Goal: Task Accomplishment & Management: Complete application form

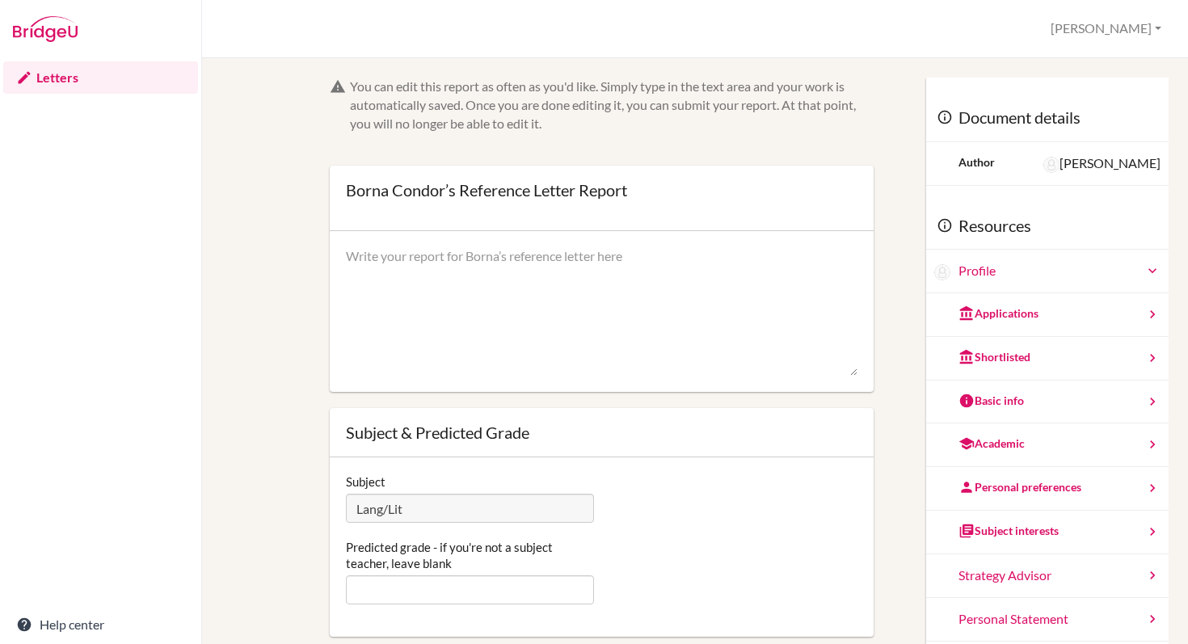
click at [404, 270] on textarea at bounding box center [601, 311] width 511 height 129
paste textarea "In English class, Borna’s strengths lie in his ability to pose questions about …"
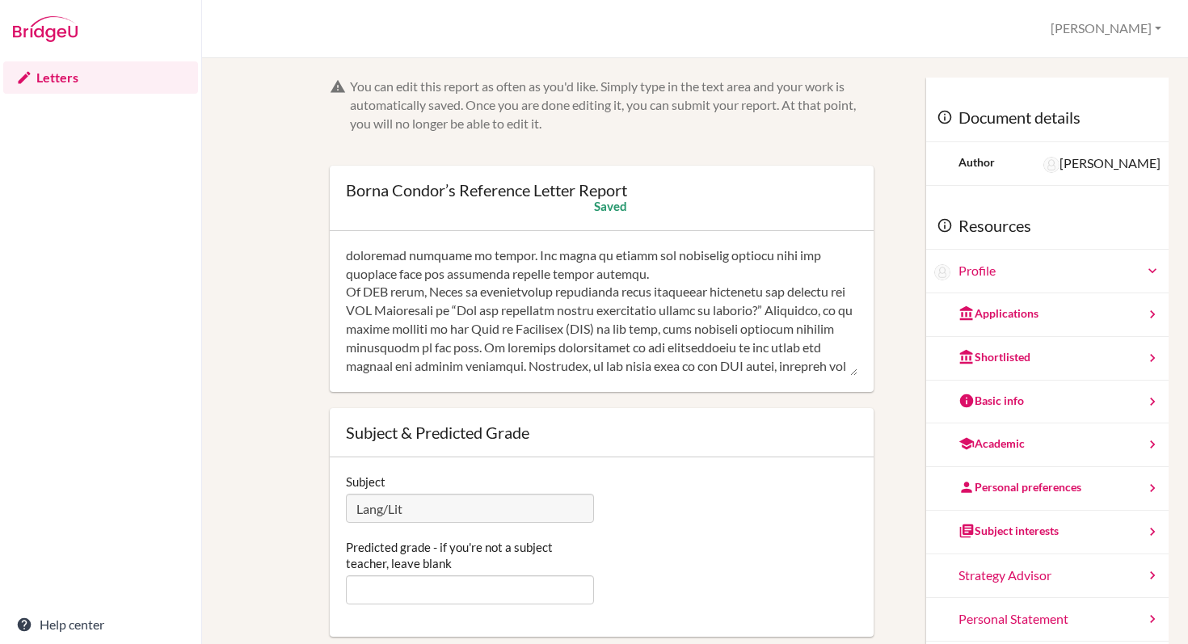
scroll to position [100, 0]
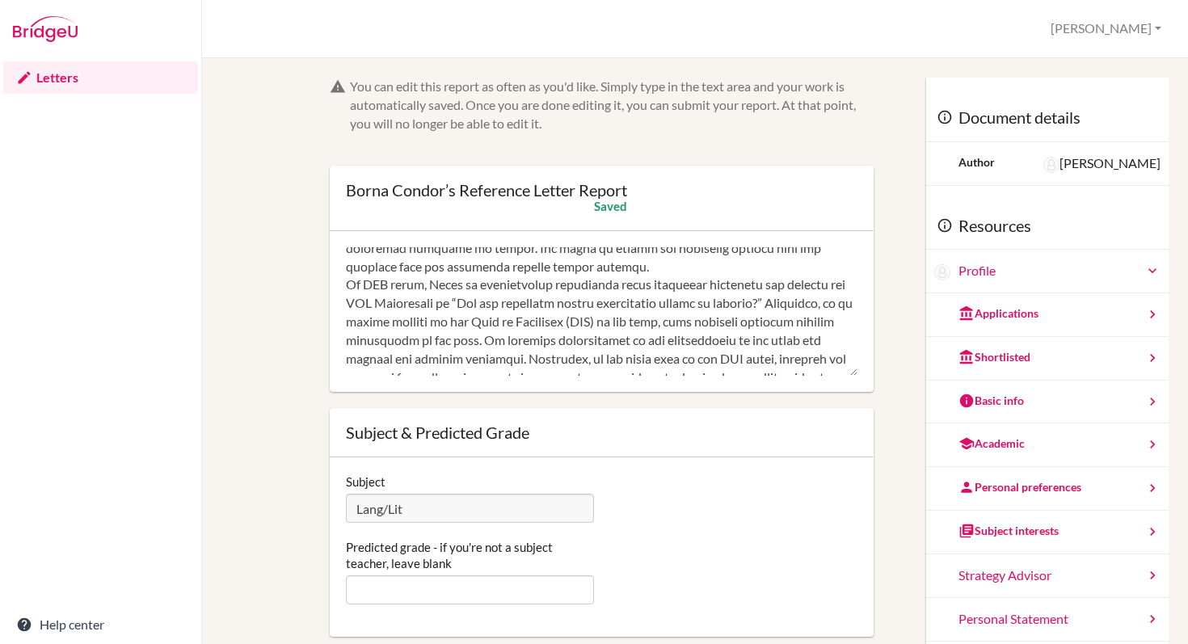
click at [595, 269] on textarea at bounding box center [601, 311] width 511 height 129
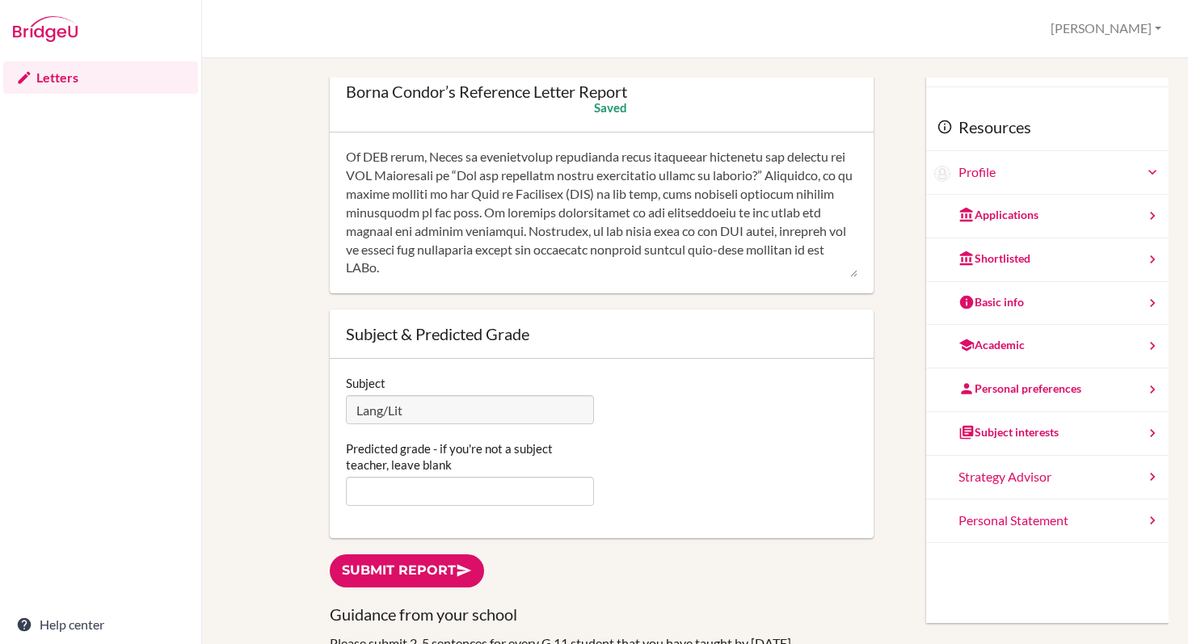
scroll to position [128, 0]
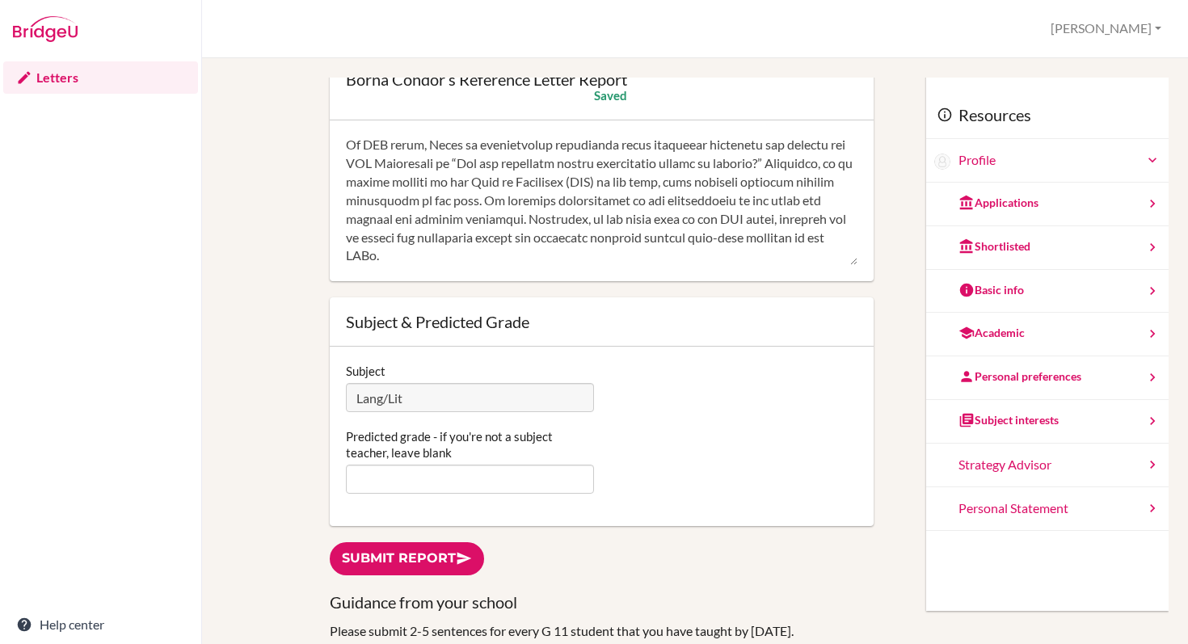
type textarea "In English class, Borna’s strengths lie in his ability to pose questions about …"
click at [511, 465] on input "Predicted grade - if you're not a subject teacher, leave blank" at bounding box center [469, 479] width 247 height 29
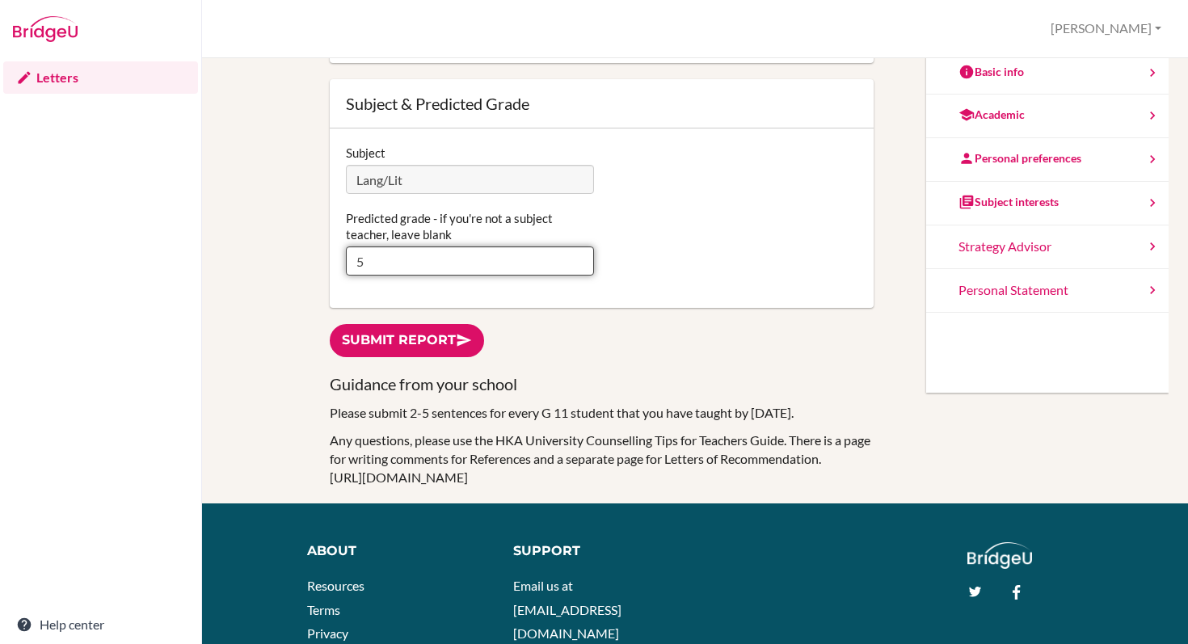
scroll to position [221, 0]
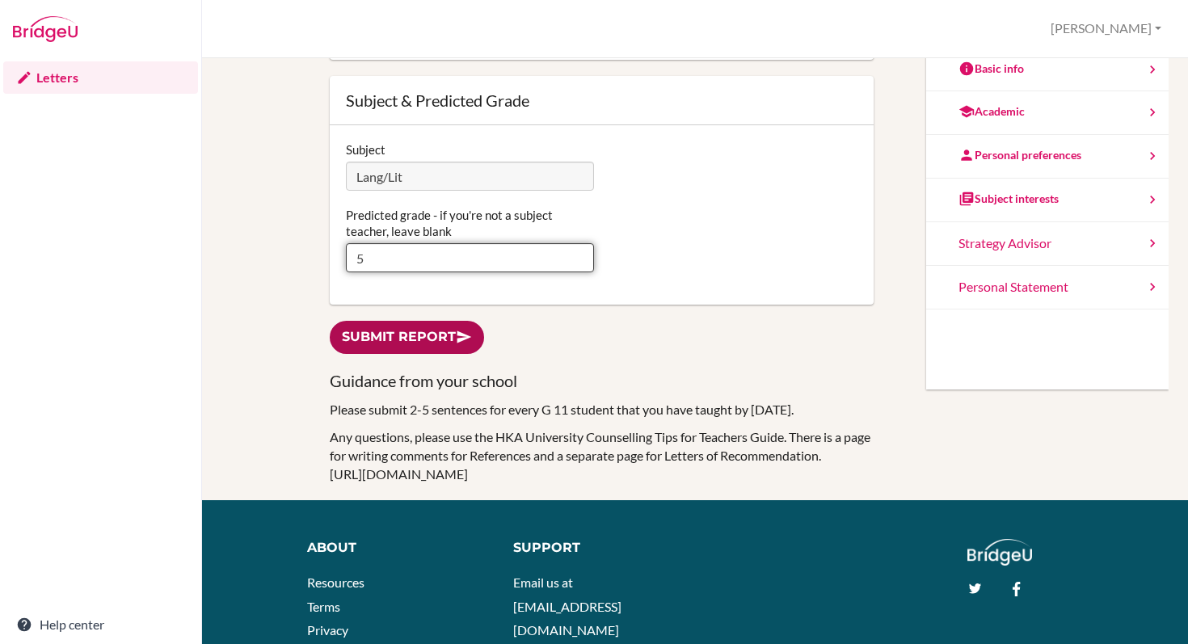
type input "5"
click at [420, 321] on link "Submit report" at bounding box center [407, 337] width 154 height 33
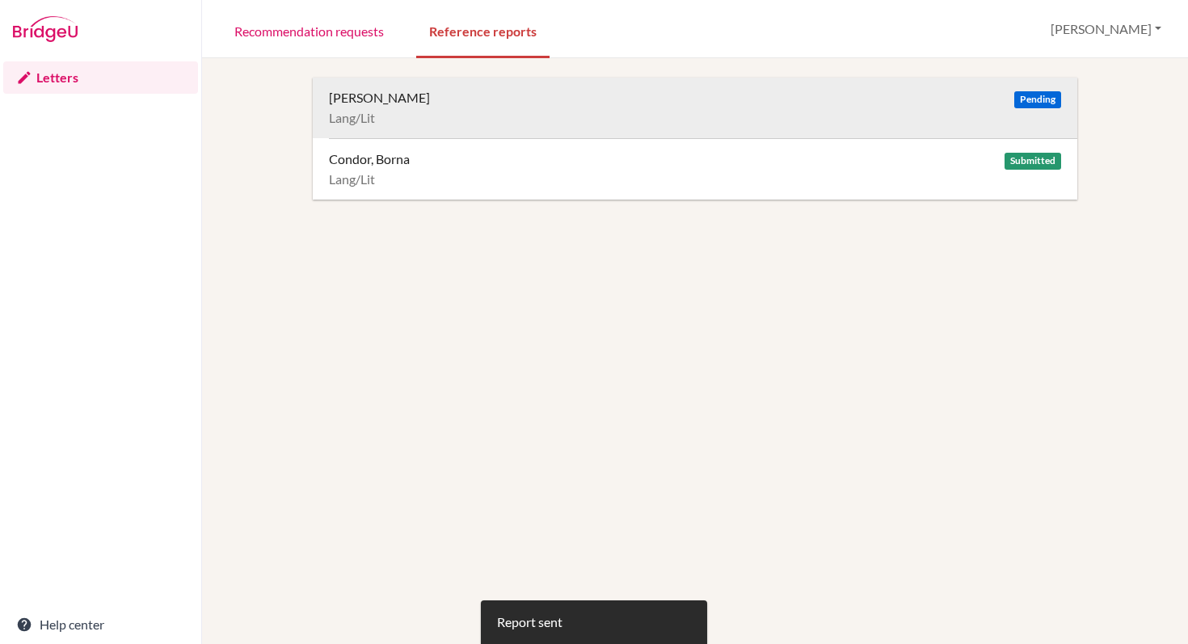
click at [1045, 97] on span "Pending" at bounding box center [1037, 99] width 47 height 17
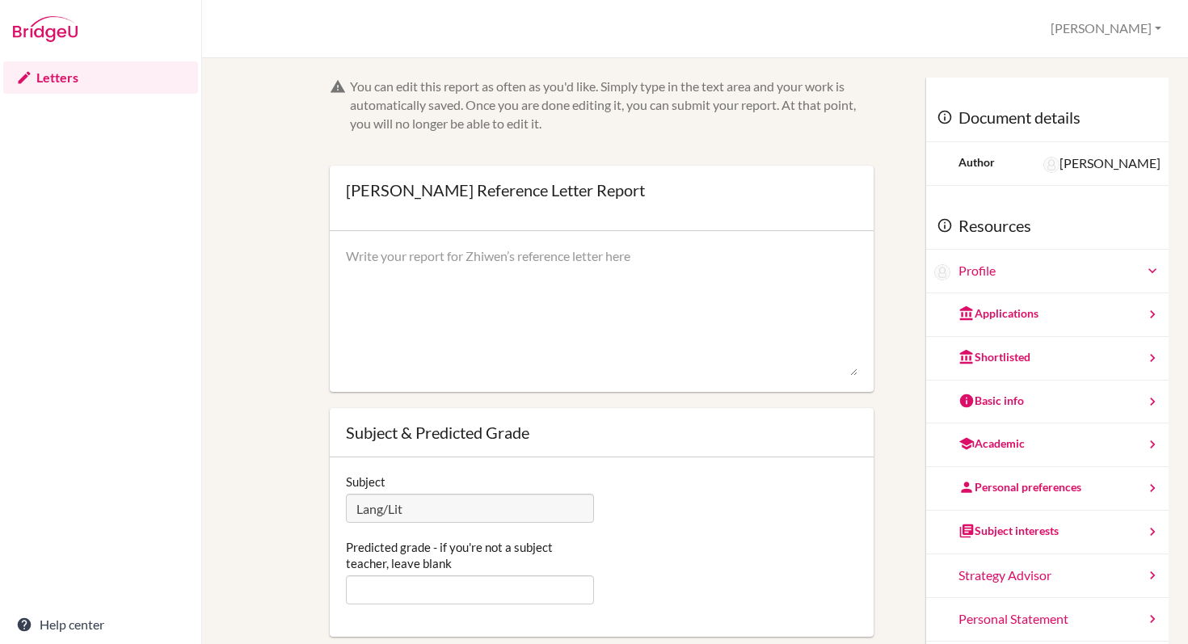
click at [405, 266] on textarea at bounding box center [601, 311] width 511 height 129
paste textarea "In English class, [PERSON_NAME]’s ([PERSON_NAME]’s) strengths lie in her abilit…"
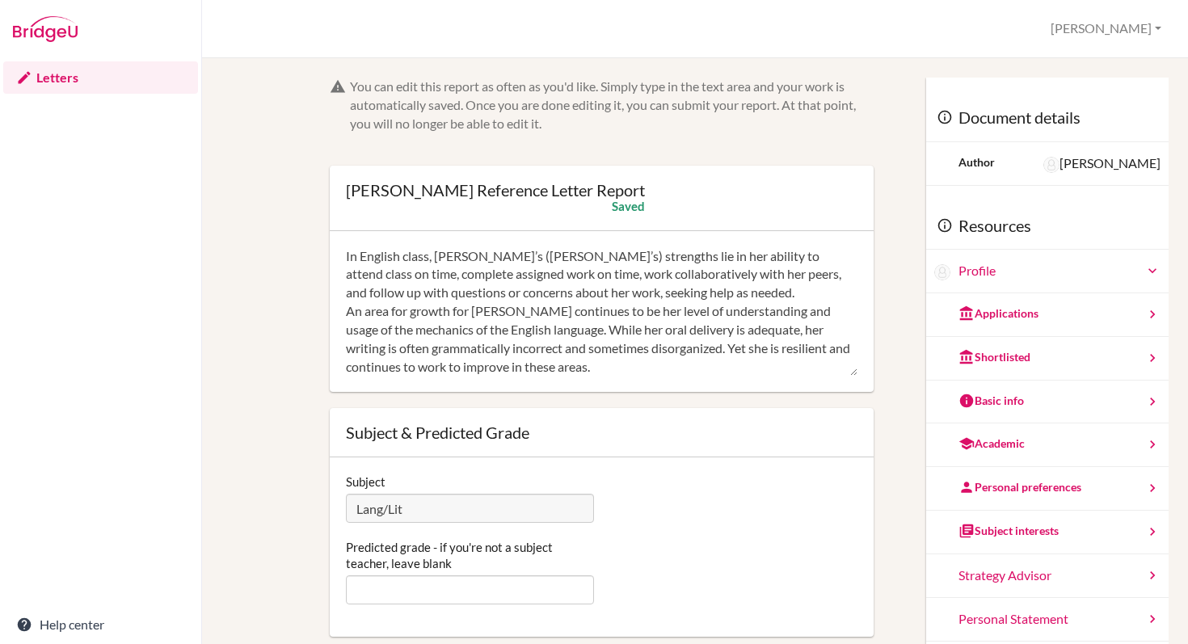
click at [714, 313] on textarea "In English class, [PERSON_NAME]’s ([PERSON_NAME]’s) strengths lie in her abilit…" at bounding box center [601, 311] width 511 height 129
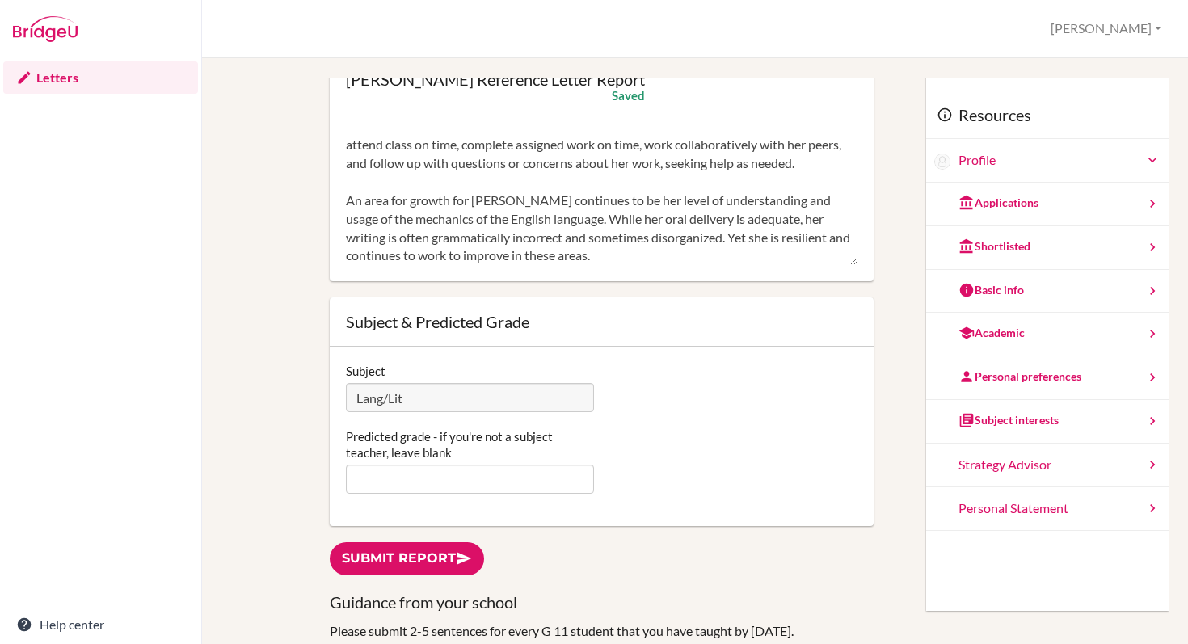
type textarea "In English class, Zhiwen’s (Lucy’s) strengths lie in her ability to attend clas…"
click at [524, 465] on input "Predicted grade - if you're not a subject teacher, leave blank" at bounding box center [469, 479] width 247 height 29
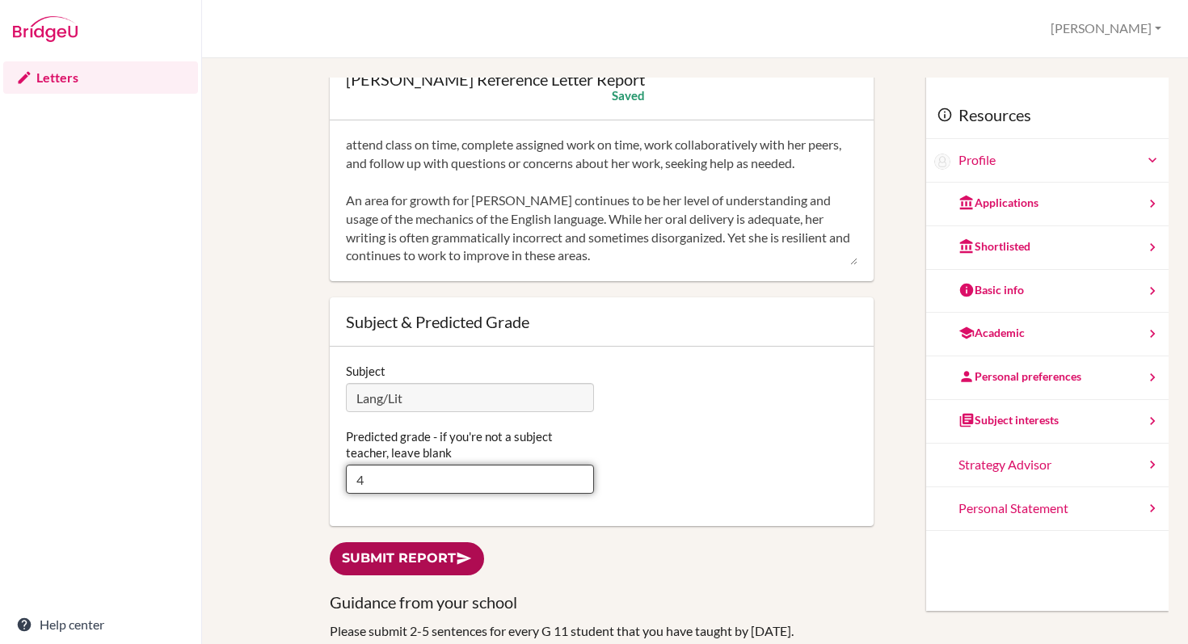
type input "4"
click at [420, 542] on link "Submit report" at bounding box center [407, 558] width 154 height 33
